Goal: Information Seeking & Learning: Check status

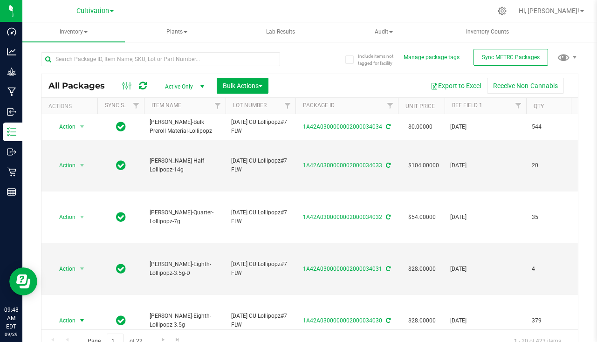
scroll to position [140, 0]
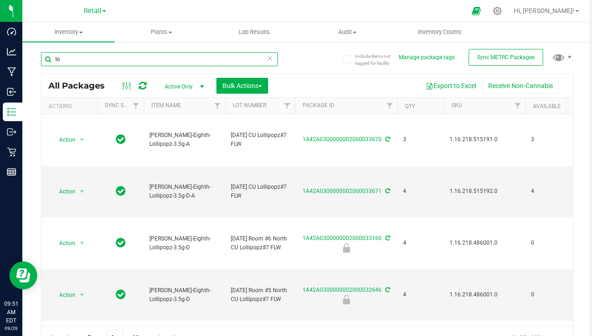
type input "l"
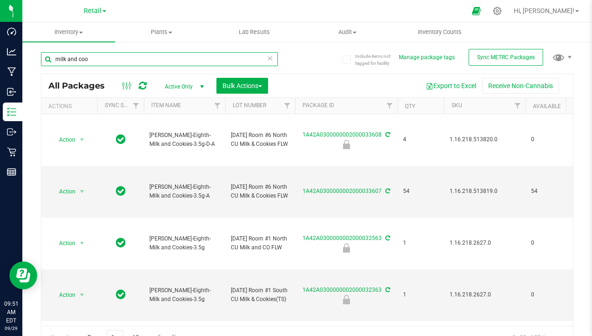
type input "milk and coo"
